Goal: Task Accomplishment & Management: Manage account settings

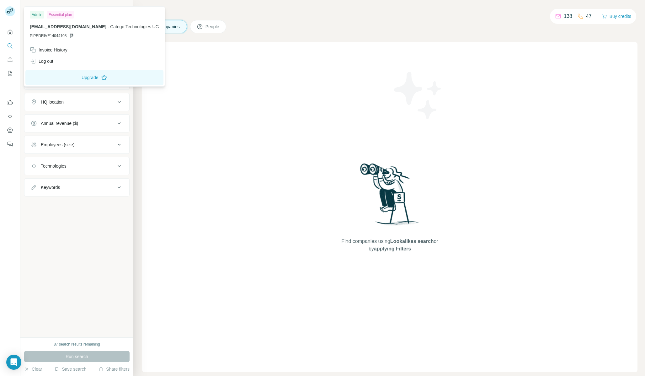
click at [8, 14] on rect at bounding box center [10, 11] width 10 height 10
click at [60, 15] on div "Essential plan" at bounding box center [60, 15] width 27 height 8
click at [33, 15] on div "Admin" at bounding box center [37, 15] width 14 height 8
click at [95, 23] on div "Admin Essential plan [EMAIL_ADDRESS][DOMAIN_NAME] . Catego Technologies UG PIPE…" at bounding box center [94, 26] width 138 height 36
click at [11, 35] on button "Quick start" at bounding box center [10, 31] width 10 height 11
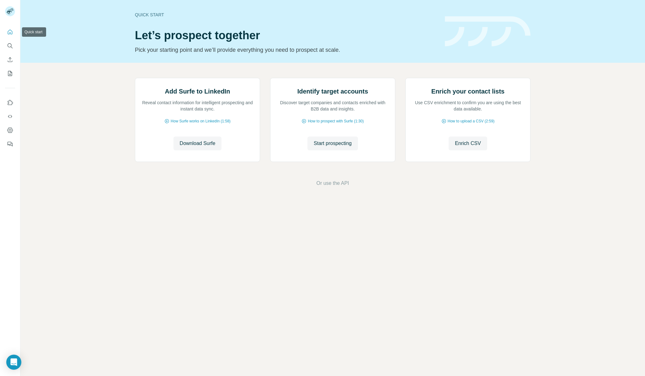
click at [11, 35] on button "Quick start" at bounding box center [10, 31] width 10 height 11
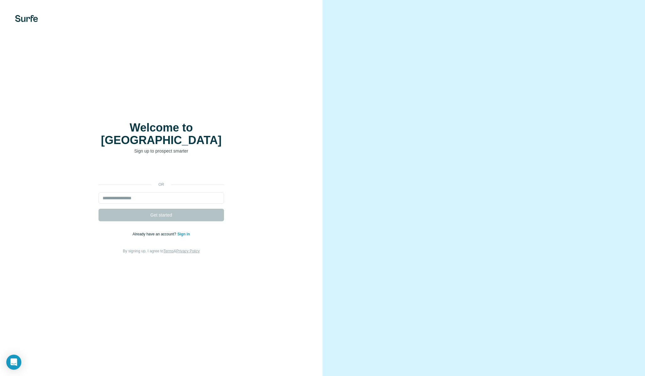
click at [181, 232] on link "Sign in" at bounding box center [183, 234] width 13 height 4
